Goal: Book appointment/travel/reservation

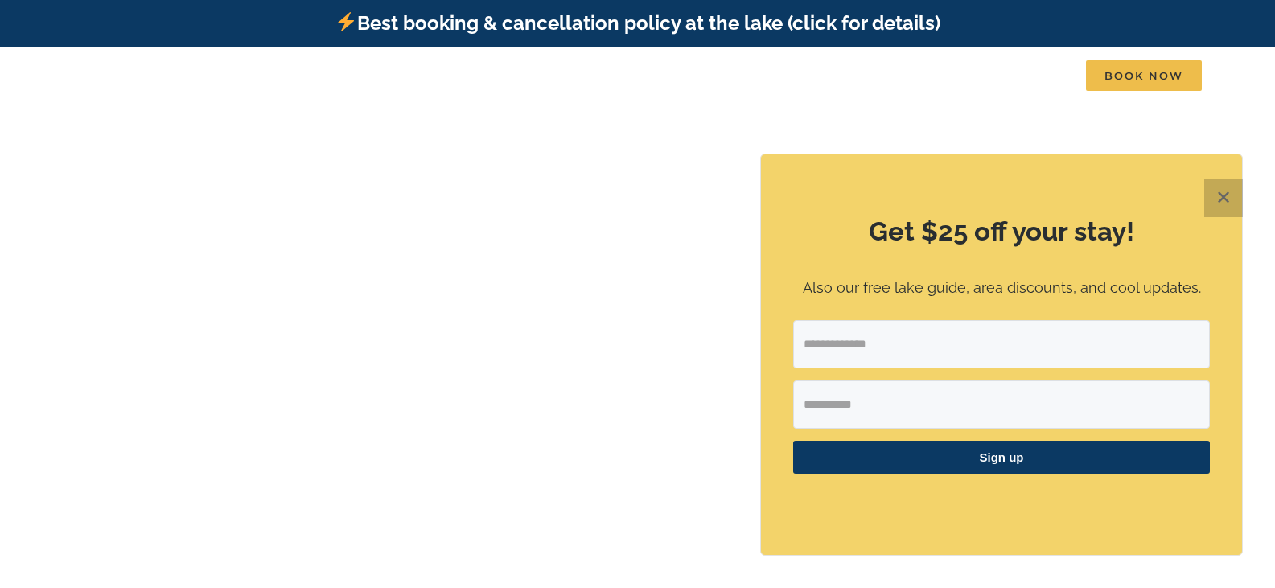
click at [1216, 203] on button "✕" at bounding box center [1223, 198] width 39 height 39
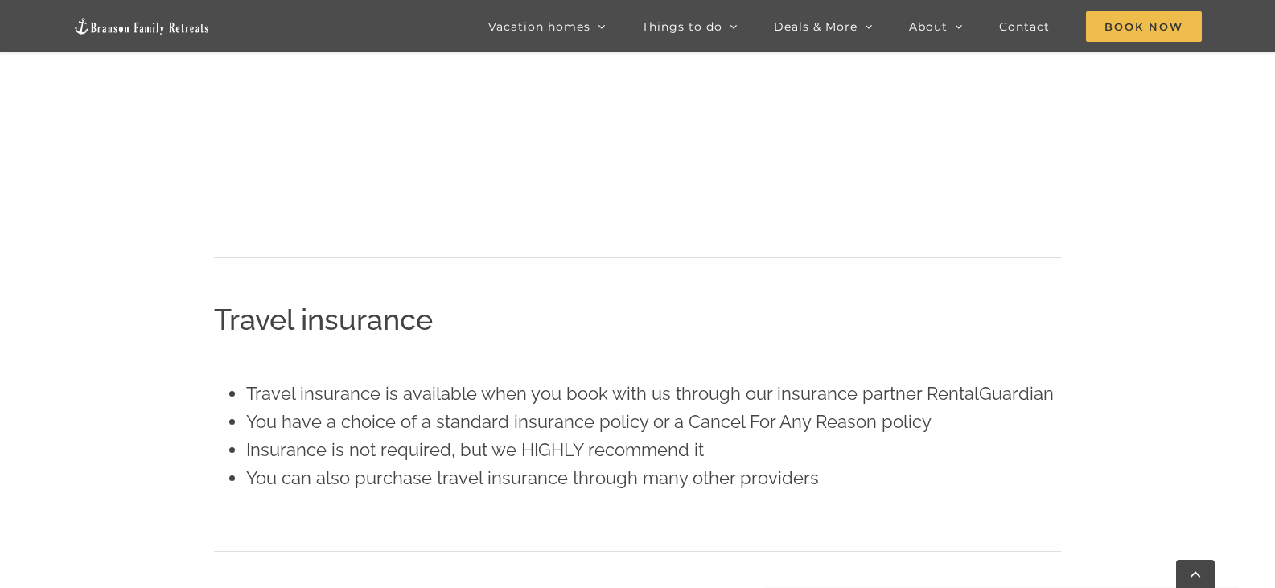
scroll to position [508, 0]
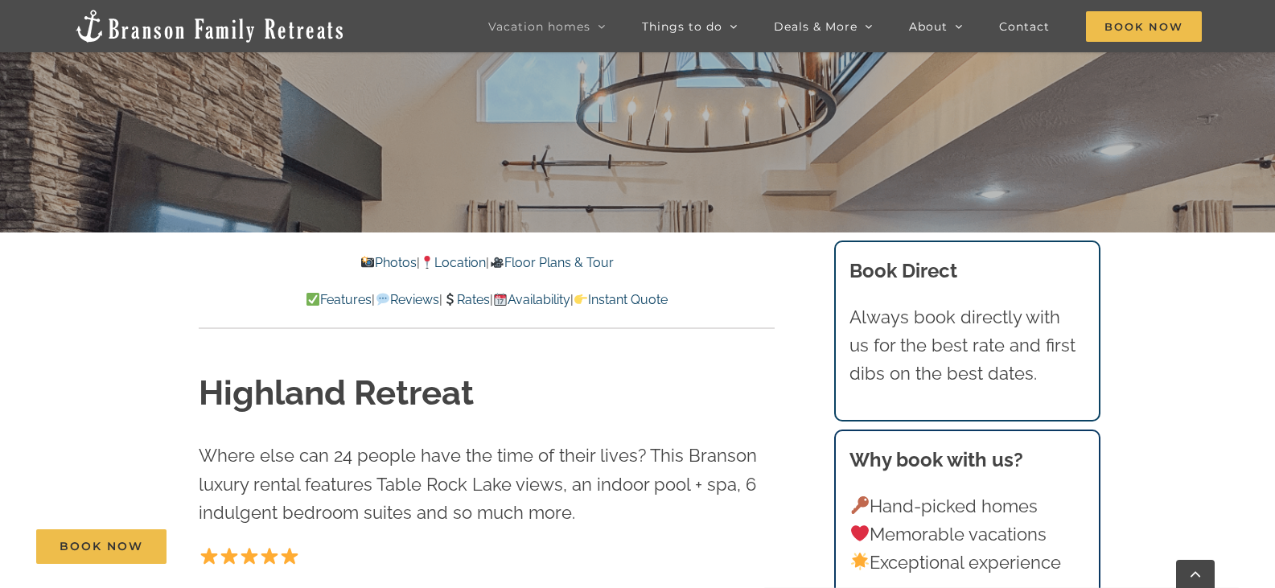
scroll to position [483, 0]
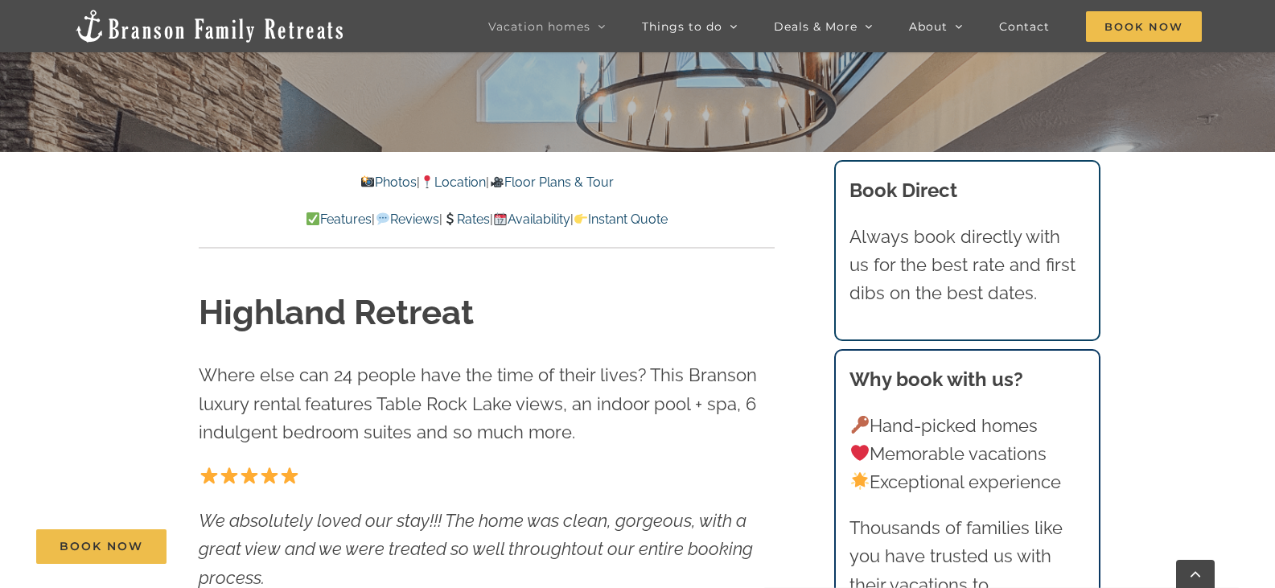
click at [668, 216] on link "Instant Quote" at bounding box center [621, 219] width 94 height 15
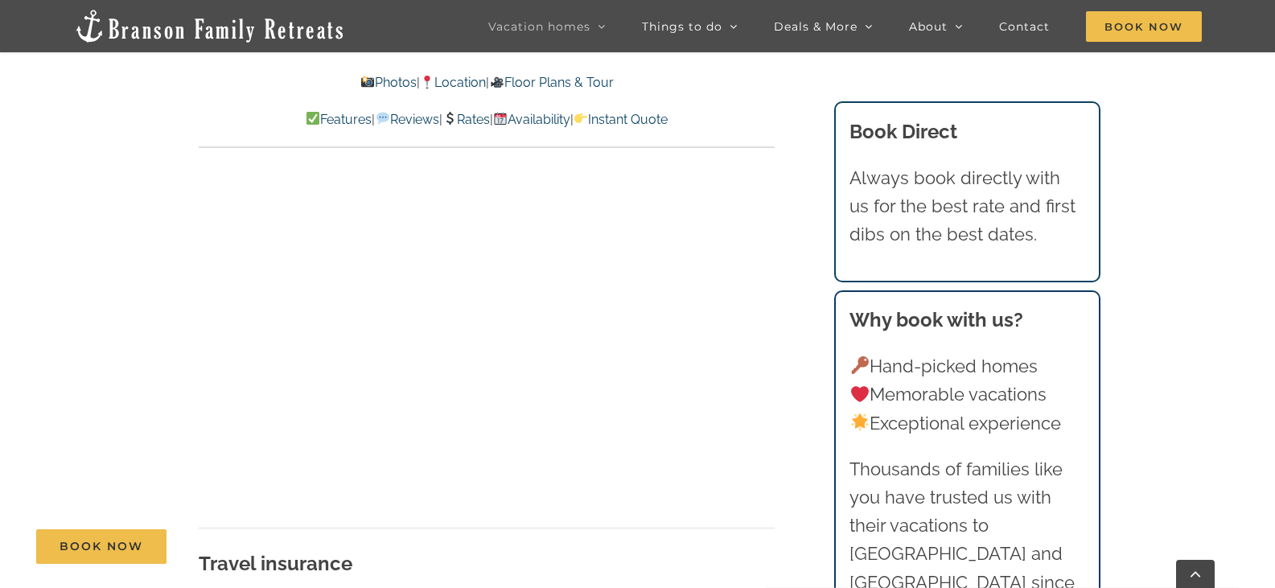
scroll to position [9440, 0]
